Goal: Task Accomplishment & Management: Use online tool/utility

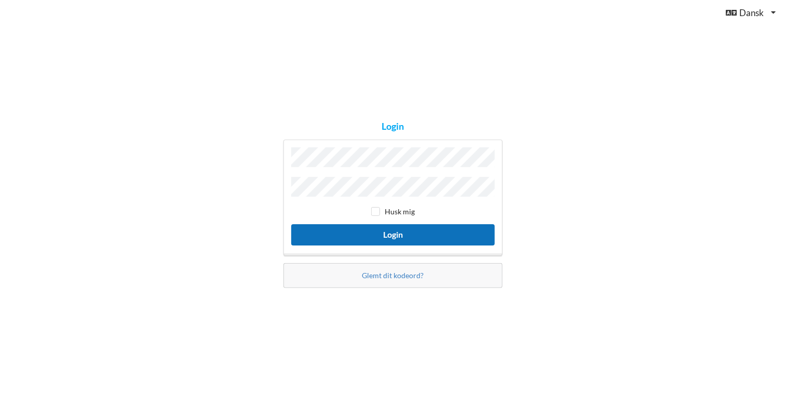
click at [406, 230] on button "Login" at bounding box center [392, 234] width 203 height 21
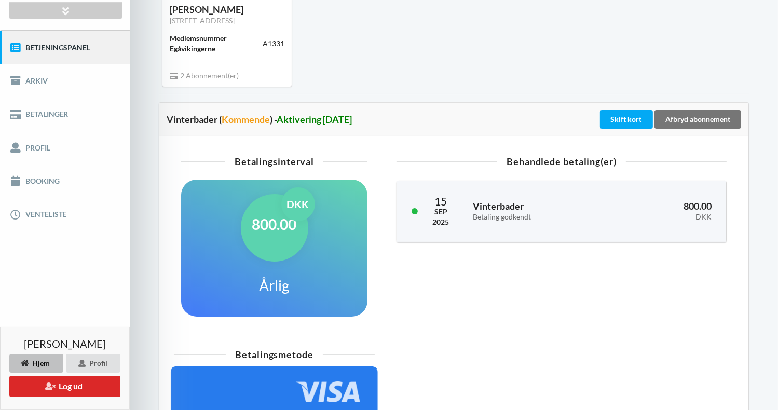
scroll to position [86, 0]
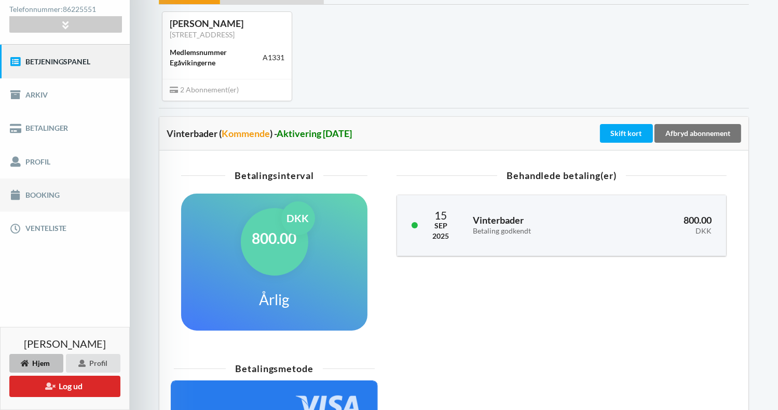
click at [40, 194] on link "Booking" at bounding box center [65, 194] width 130 height 33
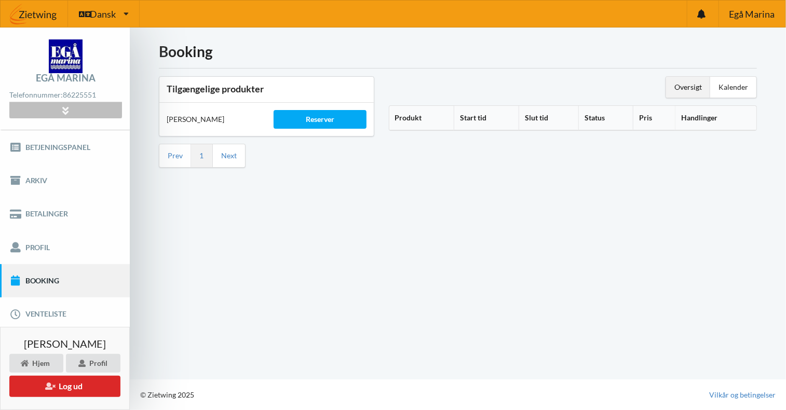
click at [68, 108] on icon at bounding box center [66, 110] width 12 height 9
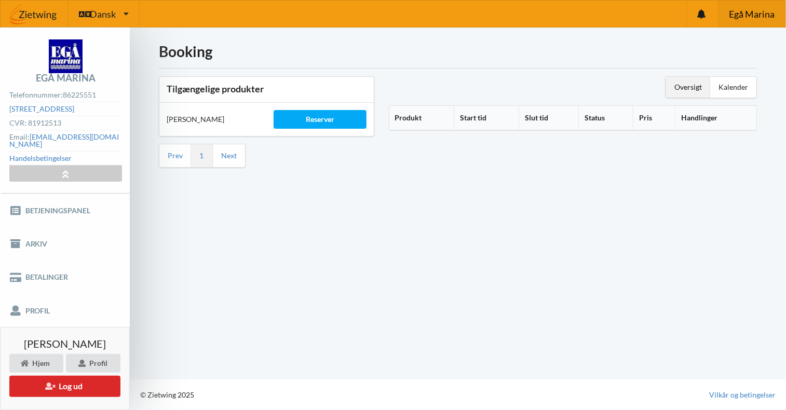
click at [753, 13] on span "Egå Marina" at bounding box center [752, 13] width 46 height 9
